Goal: Check status: Check status

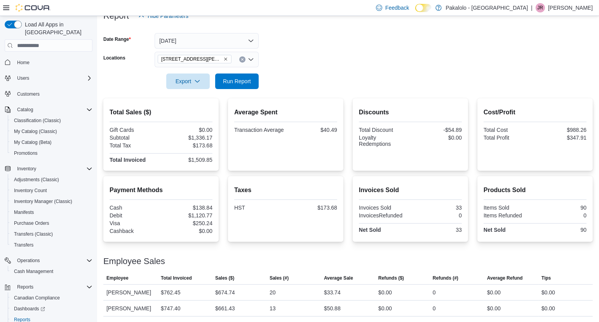
click at [332, 77] on form "Date Range [DATE] Locations [STREET_ADDRESS][PERSON_NAME] Export Run Report" at bounding box center [347, 56] width 489 height 65
click at [234, 81] on span "Run Report" at bounding box center [237, 81] width 28 height 8
drag, startPoint x: 185, startPoint y: 160, endPoint x: 217, endPoint y: 159, distance: 31.5
click at [217, 159] on div "Total Sales ($) Gift Cards $0.00 Subtotal $1,482.75 Total Tax $192.75 Total Inv…" at bounding box center [160, 134] width 115 height 72
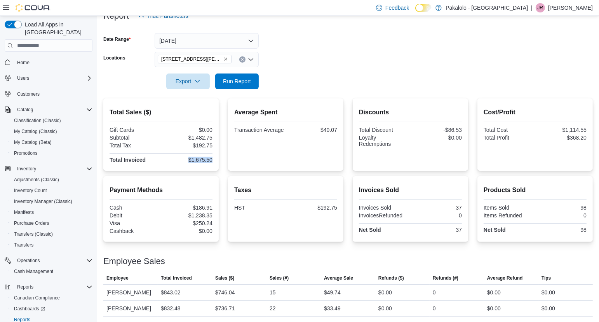
copy div "$1,675.50"
drag, startPoint x: 441, startPoint y: 129, endPoint x: 464, endPoint y: 129, distance: 23.7
click at [464, 129] on div "Discounts Total Discount -$86.53 Loyalty Redemptions $0.00" at bounding box center [410, 134] width 115 height 72
copy div "-$86.53"
drag, startPoint x: 565, startPoint y: 136, endPoint x: 590, endPoint y: 136, distance: 24.9
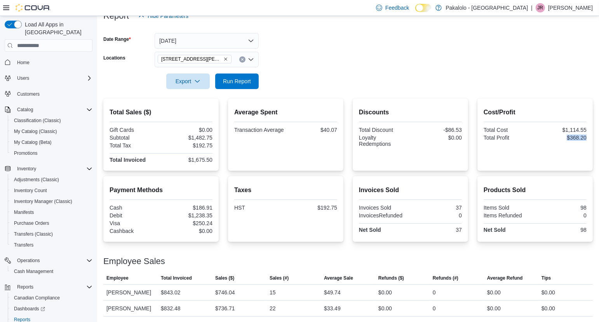
click at [590, 136] on div "Cost/Profit Total Cost $1,114.55 Total Profit $368.20" at bounding box center [534, 134] width 115 height 72
copy div "$368.20"
click at [366, 75] on form "Date Range [DATE] Locations [STREET_ADDRESS][PERSON_NAME] Export Run Report" at bounding box center [347, 56] width 489 height 65
click at [249, 78] on span "Run Report" at bounding box center [237, 81] width 28 height 8
click at [240, 84] on span "Run Report" at bounding box center [237, 81] width 28 height 8
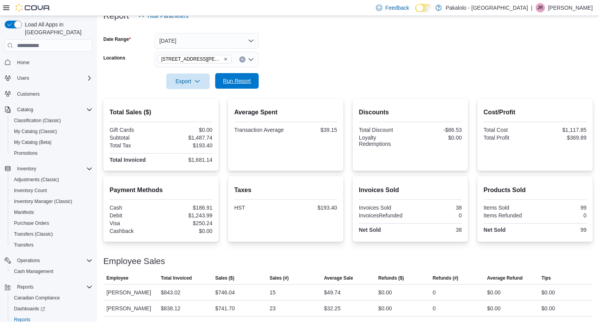
click at [248, 81] on span "Run Report" at bounding box center [237, 81] width 28 height 8
drag, startPoint x: 183, startPoint y: 160, endPoint x: 220, endPoint y: 159, distance: 37.3
click at [220, 159] on div "Total Sales ($) Gift Cards $0.00 Subtotal $1,487.74 Total Tax $193.40 Total Inv…" at bounding box center [347, 134] width 489 height 72
copy div "$1,681.14"
drag, startPoint x: 442, startPoint y: 129, endPoint x: 464, endPoint y: 129, distance: 22.1
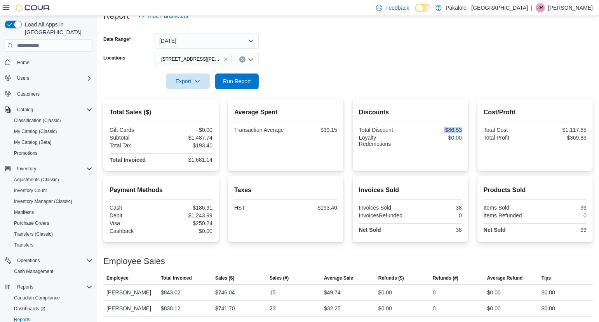
click at [464, 129] on div "Discounts Total Discount -$86.53 Loyalty Redemptions $0.00" at bounding box center [410, 134] width 115 height 72
drag, startPoint x: 564, startPoint y: 138, endPoint x: 587, endPoint y: 140, distance: 23.0
click at [587, 140] on div "Cost/Profit Total Cost $1,117.85 Total Profit $369.89" at bounding box center [534, 134] width 115 height 72
copy div "$369.89"
